Goal: Information Seeking & Learning: Learn about a topic

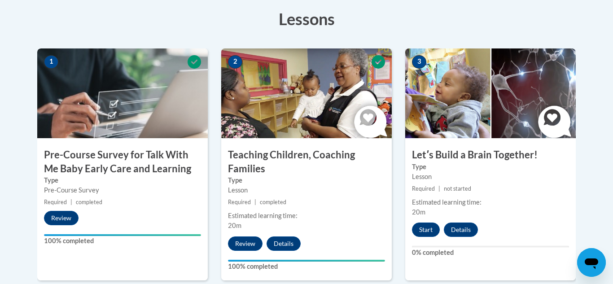
click at [268, 232] on div "2 Teaching Children, Coaching Families Type Lesson Required | completed Estimat…" at bounding box center [306, 164] width 170 height 232
click at [426, 231] on button "Start" at bounding box center [426, 230] width 28 height 14
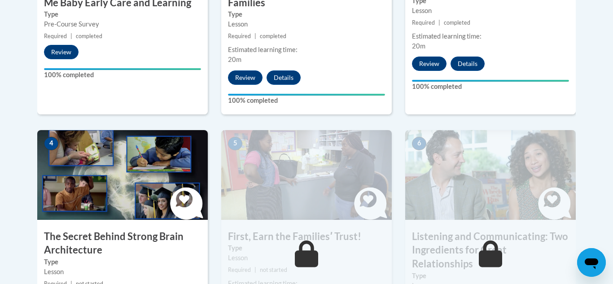
scroll to position [421, 0]
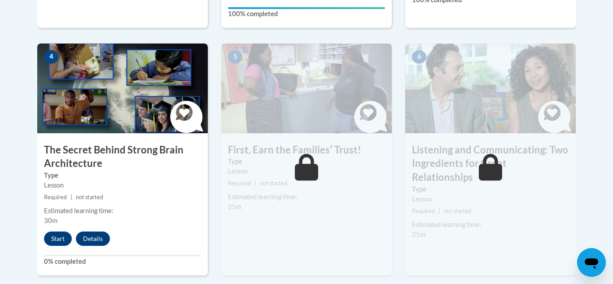
scroll to position [511, 0]
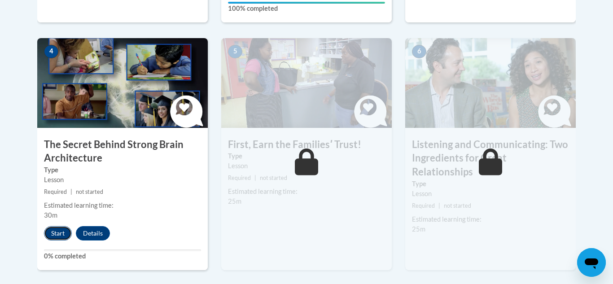
click at [56, 231] on button "Start" at bounding box center [58, 233] width 28 height 14
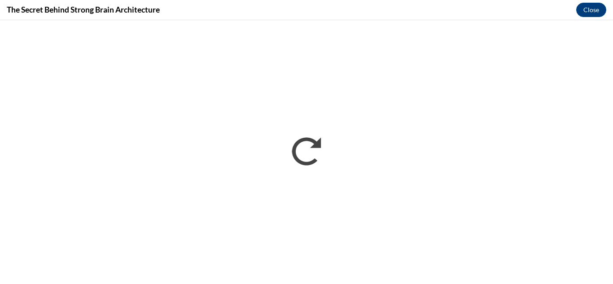
scroll to position [0, 0]
click at [187, 8] on div "The Secret Behind Strong Brain Architecture Close" at bounding box center [306, 10] width 613 height 20
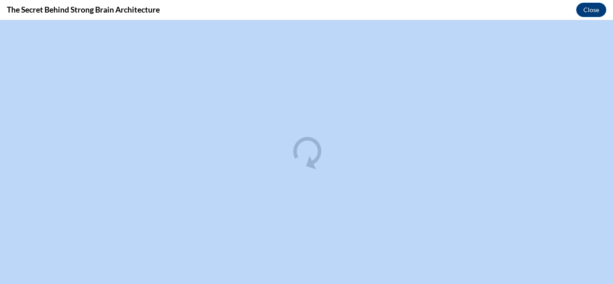
click at [187, 8] on div "The Secret Behind Strong Brain Architecture Close" at bounding box center [306, 10] width 613 height 20
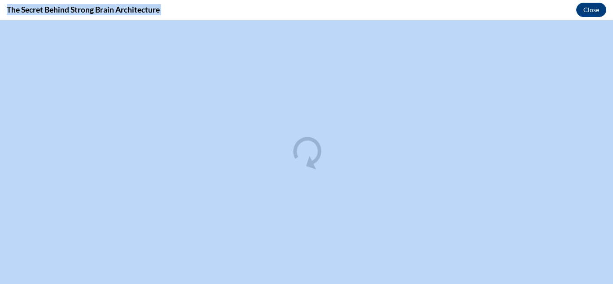
click at [187, 8] on div "The Secret Behind Strong Brain Architecture Close" at bounding box center [306, 10] width 613 height 20
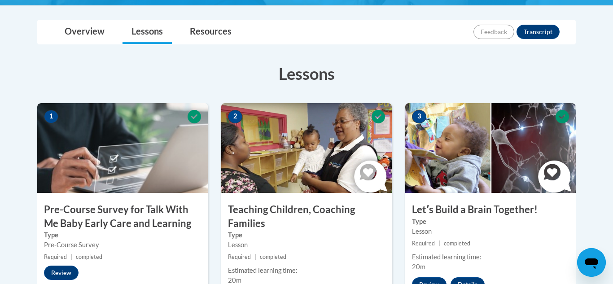
scroll to position [511, 0]
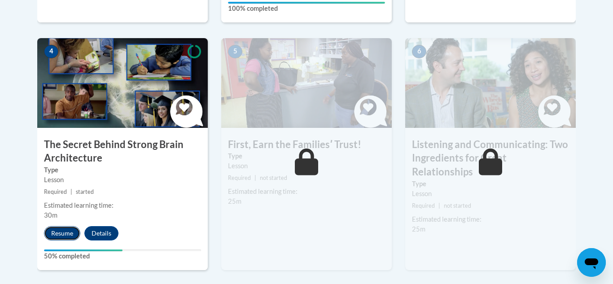
click at [60, 234] on button "Resume" at bounding box center [62, 233] width 36 height 14
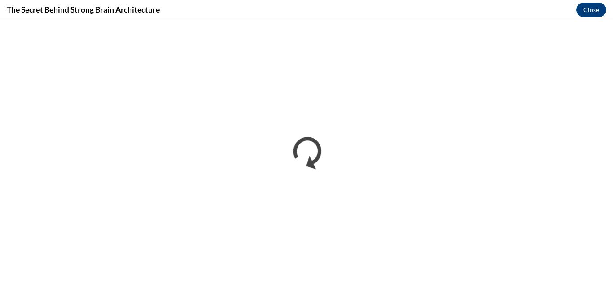
scroll to position [0, 0]
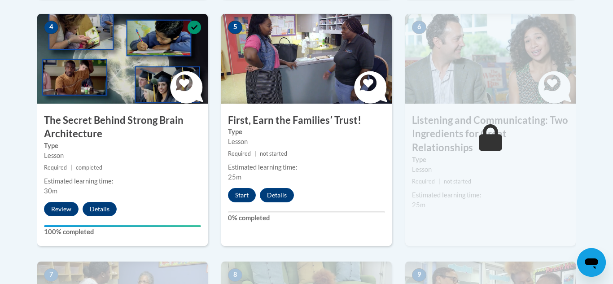
scroll to position [537, 0]
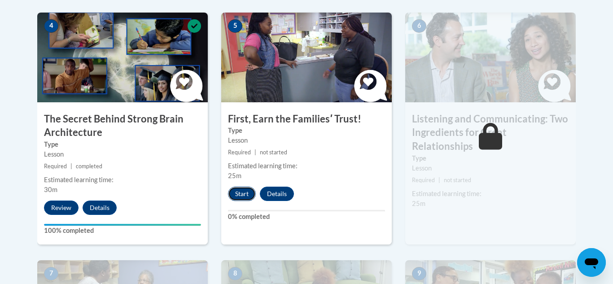
click at [240, 192] on button "Start" at bounding box center [242, 194] width 28 height 14
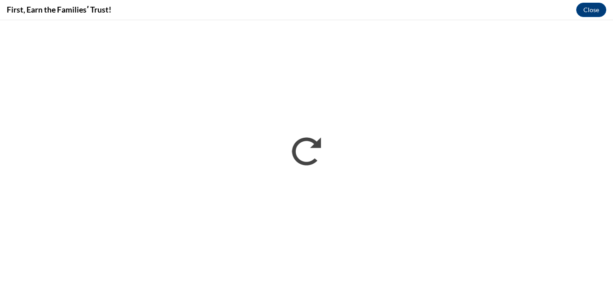
scroll to position [511, 0]
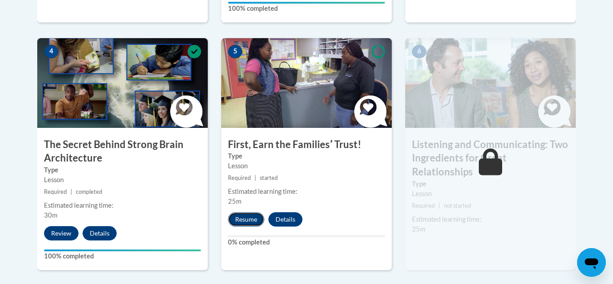
click at [240, 215] on button "Resume" at bounding box center [246, 219] width 36 height 14
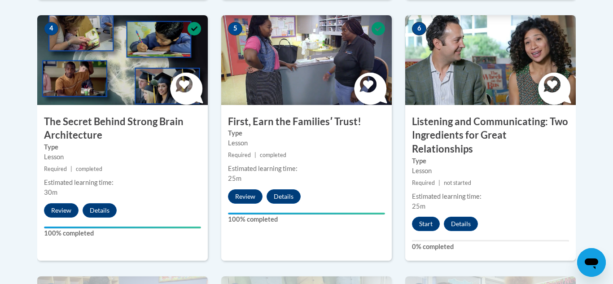
scroll to position [537, 0]
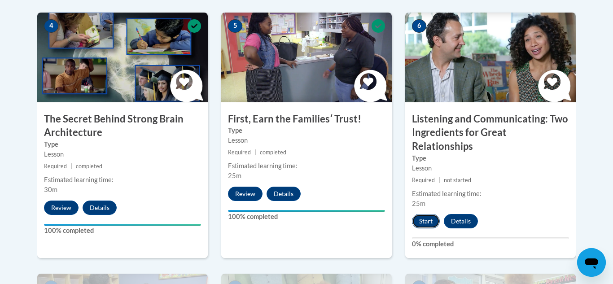
click at [431, 214] on button "Start" at bounding box center [426, 221] width 28 height 14
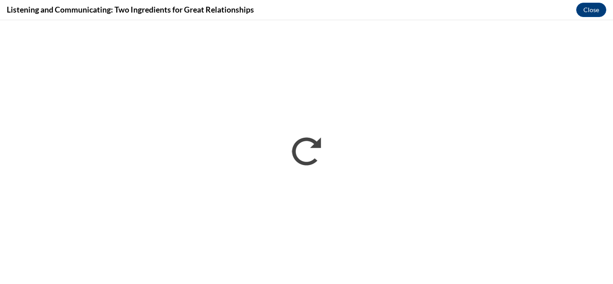
scroll to position [0, 0]
